Goal: Task Accomplishment & Management: Manage account settings

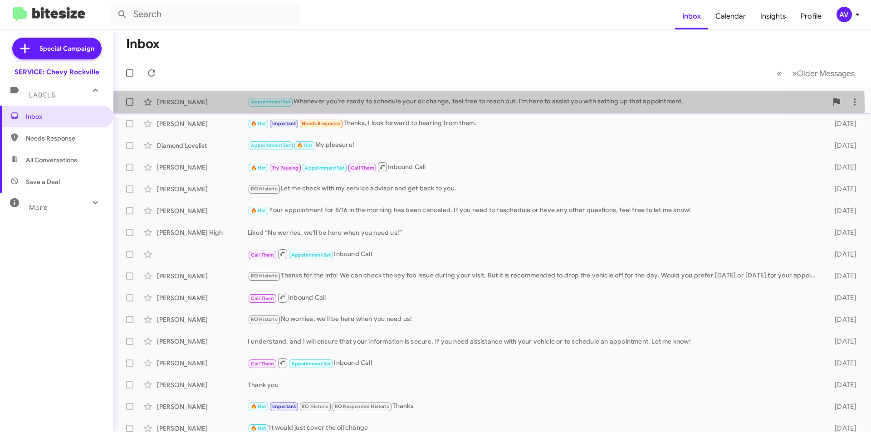
click at [364, 109] on div "[PERSON_NAME] Appointment Set Whenever you’re ready to schedule your oil change…" at bounding box center [492, 102] width 743 height 18
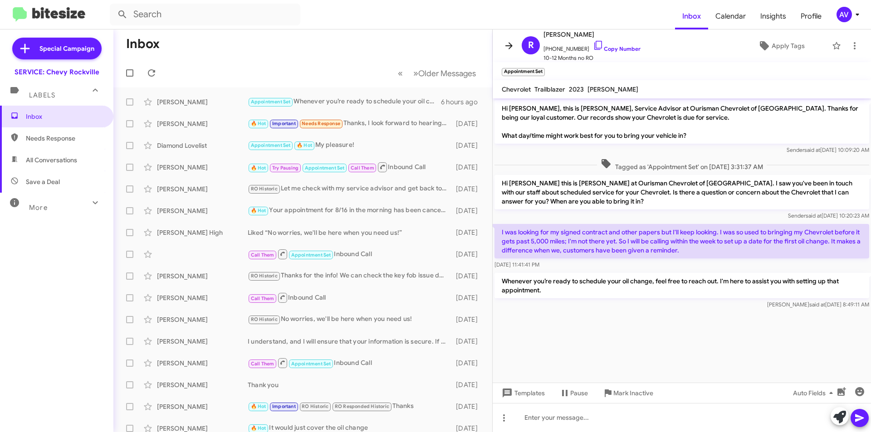
click at [509, 45] on icon at bounding box center [508, 45] width 7 height 7
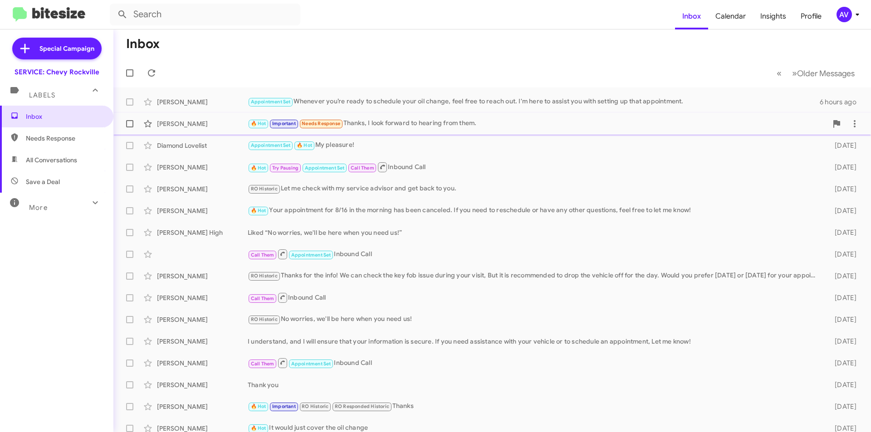
click at [374, 120] on div "🔥 Hot Important Needs Response Thanks, I look forward to hearing from them." at bounding box center [538, 123] width 580 height 10
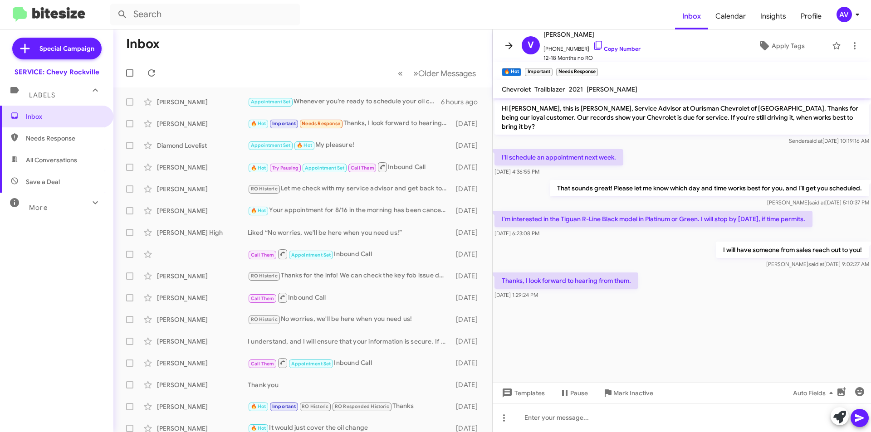
click at [506, 44] on icon at bounding box center [508, 45] width 11 height 11
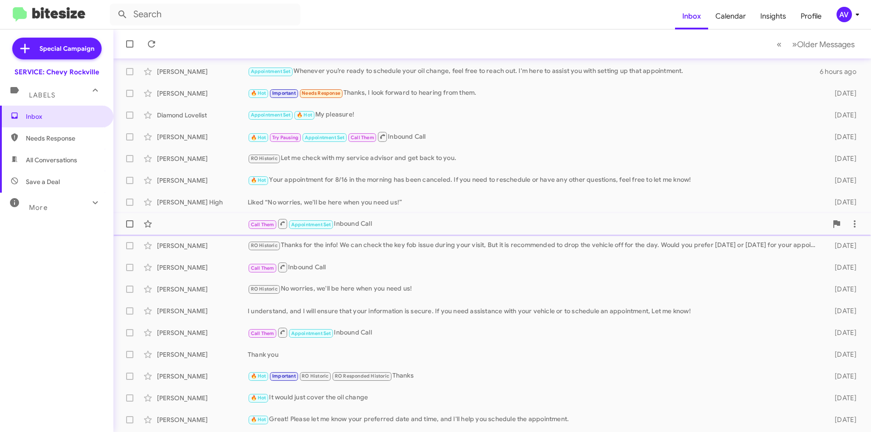
scroll to position [45, 0]
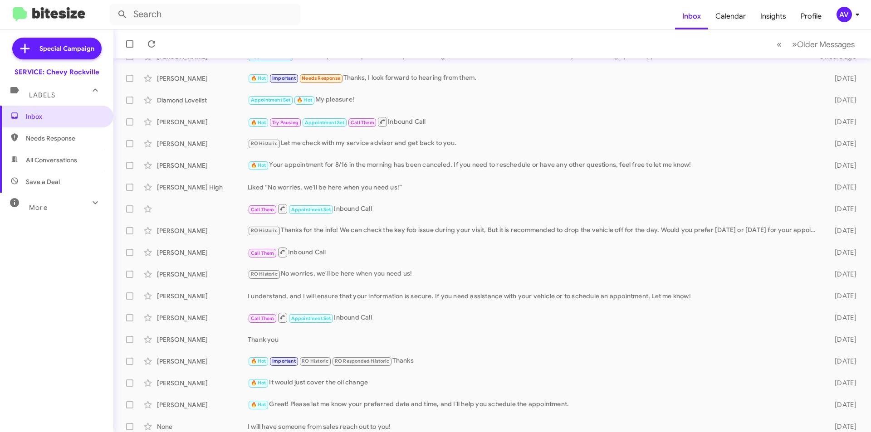
click at [83, 71] on div "SERVICE: Chevy Rockville" at bounding box center [57, 72] width 85 height 9
click at [856, 15] on icon at bounding box center [856, 15] width 3 height 2
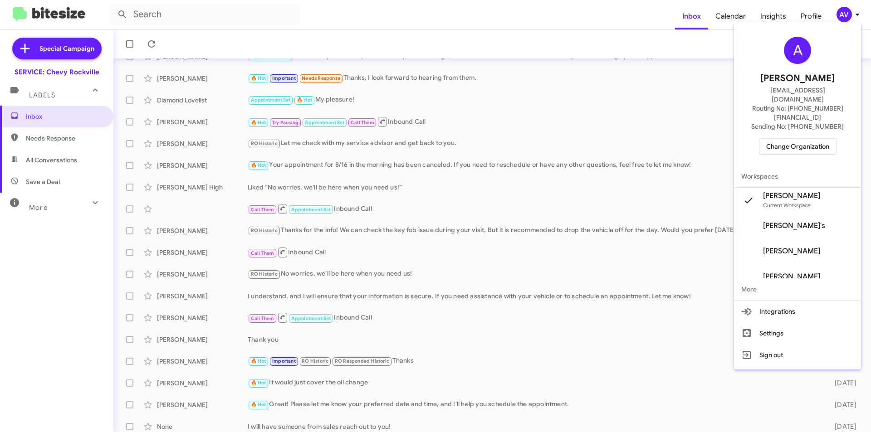
click at [856, 15] on div at bounding box center [435, 216] width 871 height 432
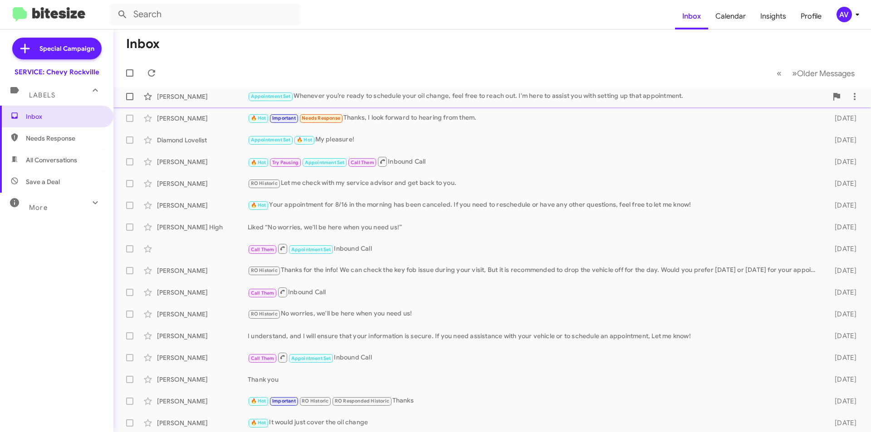
scroll to position [0, 0]
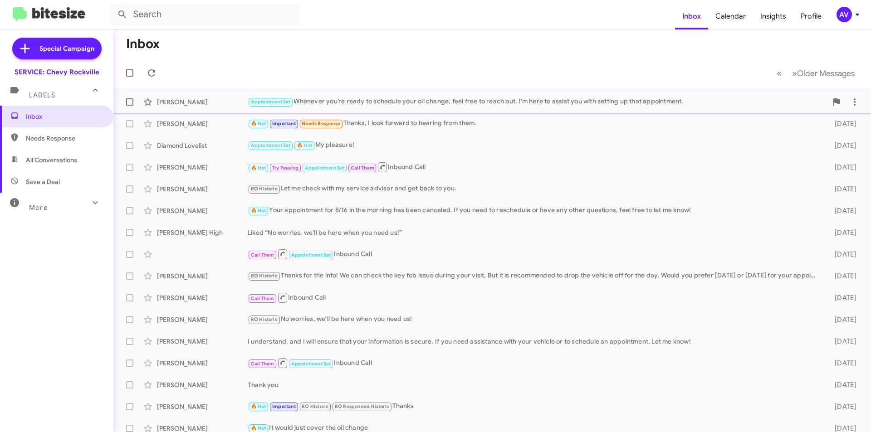
click at [428, 102] on div "Appointment Set Whenever you’re ready to schedule your oil change, feel free to…" at bounding box center [538, 102] width 580 height 10
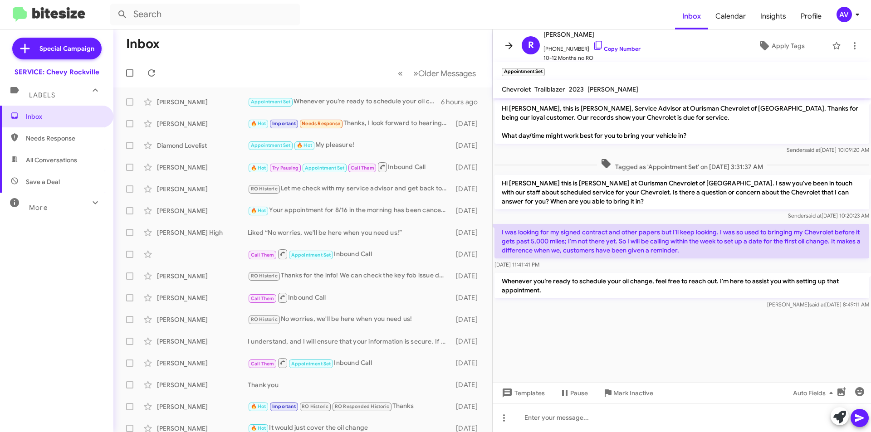
click at [502, 41] on span at bounding box center [509, 45] width 18 height 11
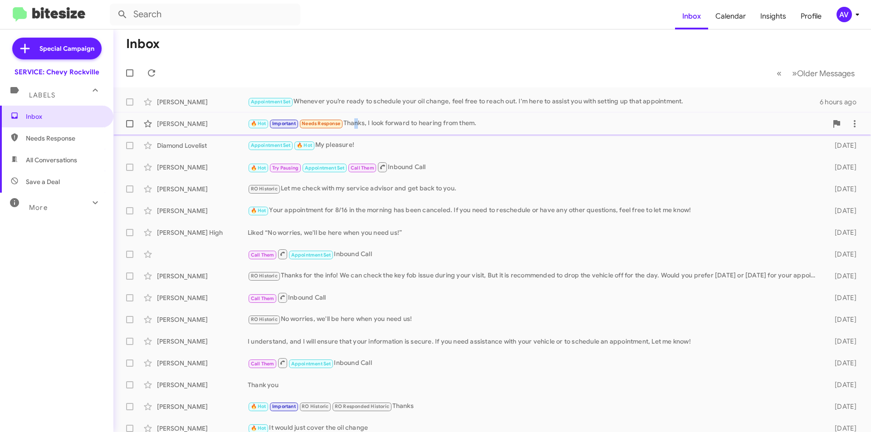
click at [355, 119] on div "🔥 Hot Important Needs Response Thanks, I look forward to hearing from them." at bounding box center [538, 123] width 580 height 10
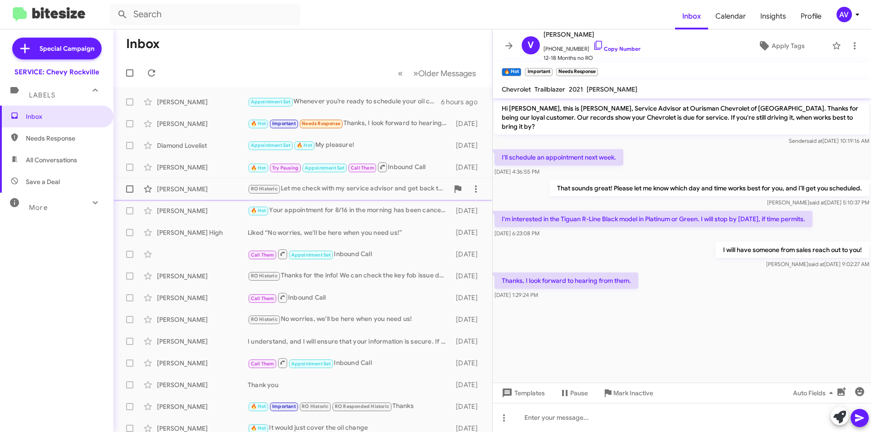
click at [375, 188] on div "RO Historic Let me check with my service advisor and get back to you." at bounding box center [348, 189] width 201 height 10
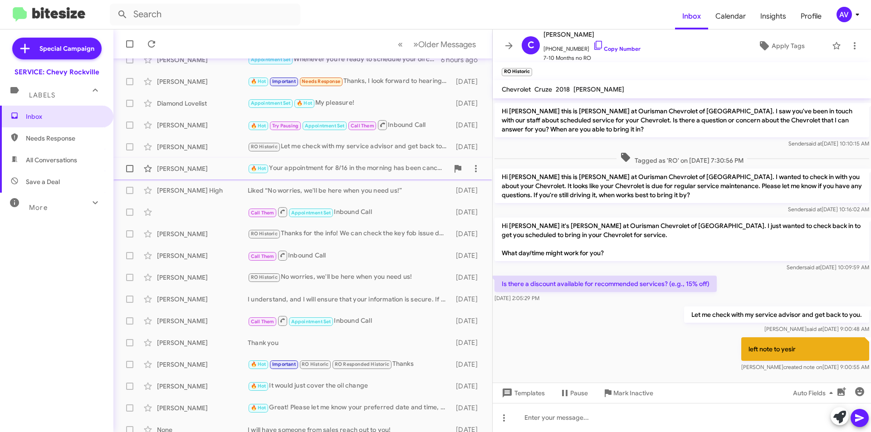
scroll to position [45, 0]
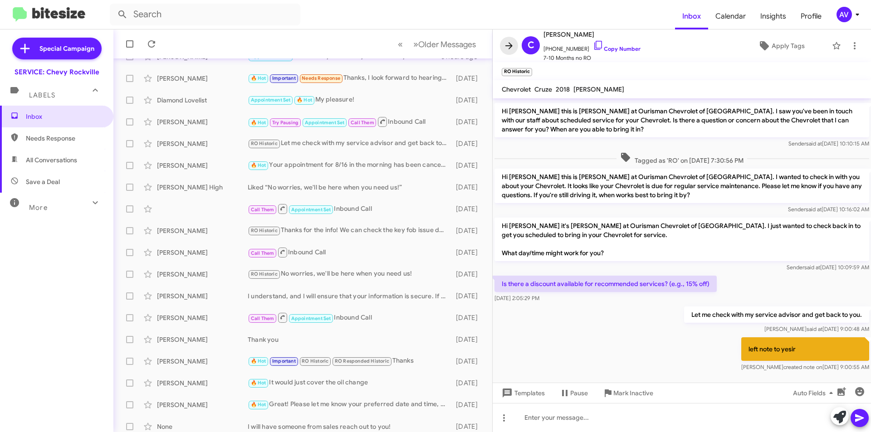
click at [507, 50] on icon at bounding box center [508, 45] width 11 height 11
